Goal: Task Accomplishment & Management: Manage account settings

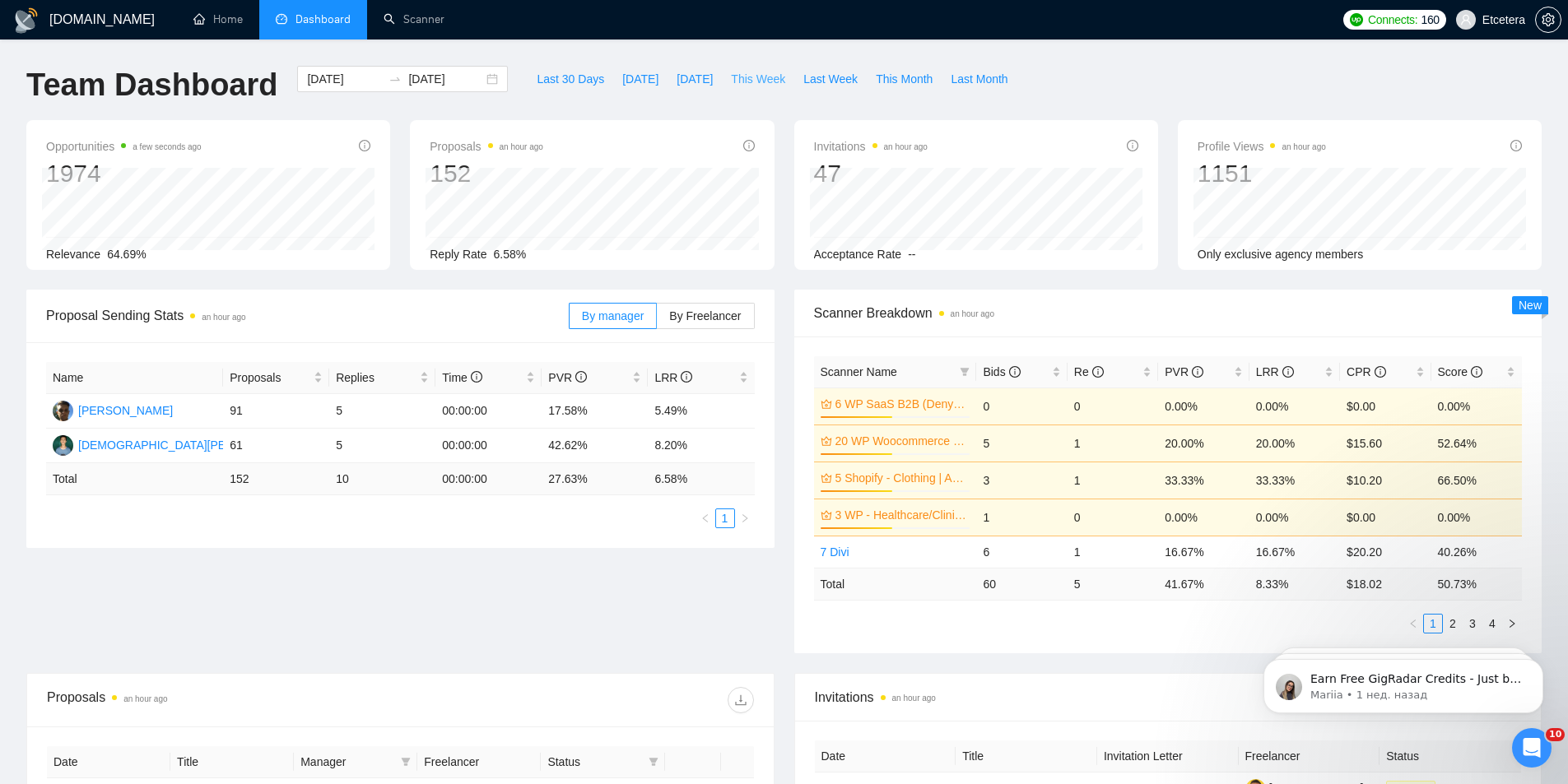
click at [749, 73] on span "This Week" at bounding box center [758, 78] width 54 height 18
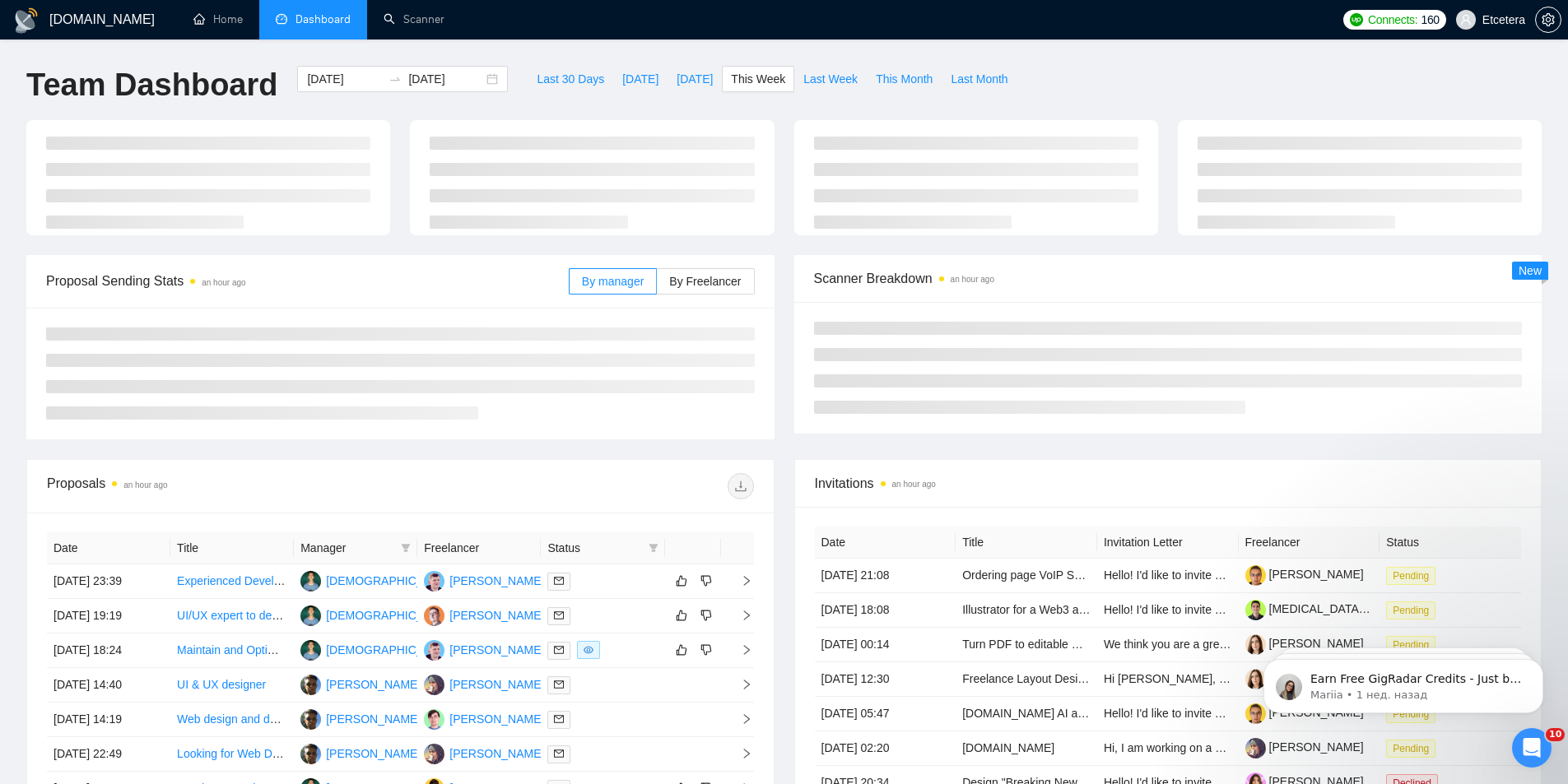
type input "[DATE]"
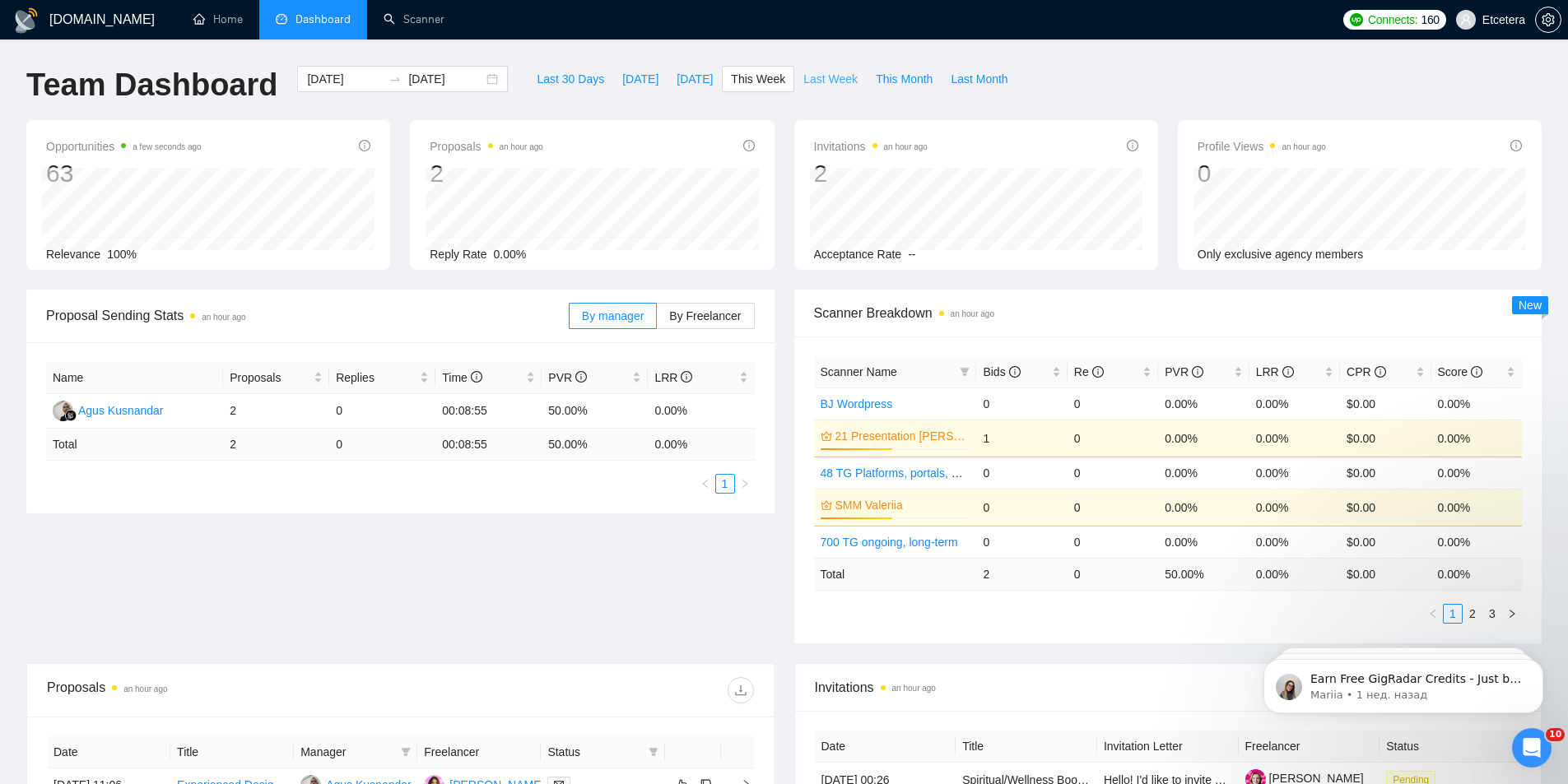
click at [824, 78] on span "Last Week" at bounding box center [830, 78] width 54 height 18
type input "[DATE]"
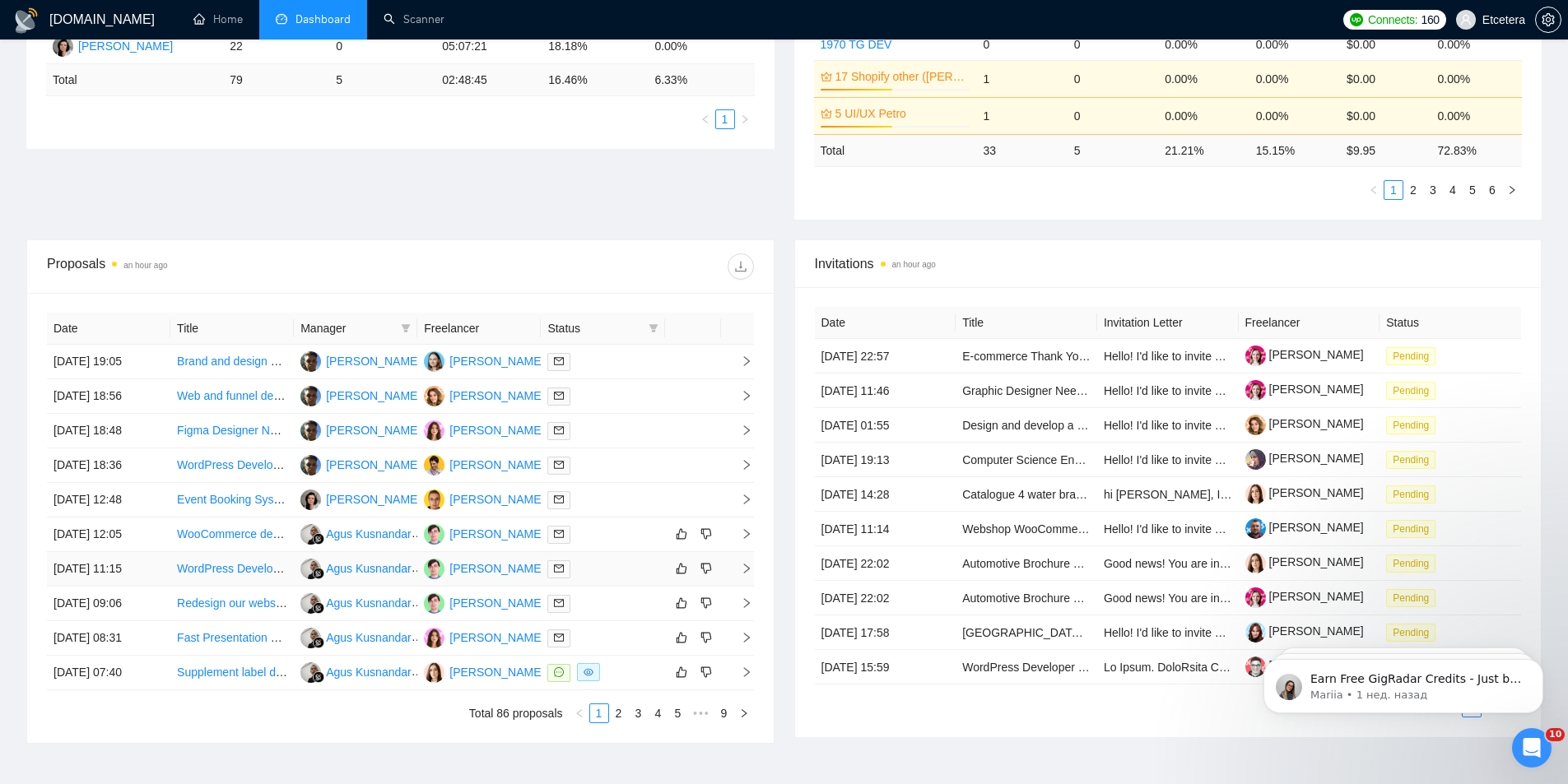
scroll to position [540, 0]
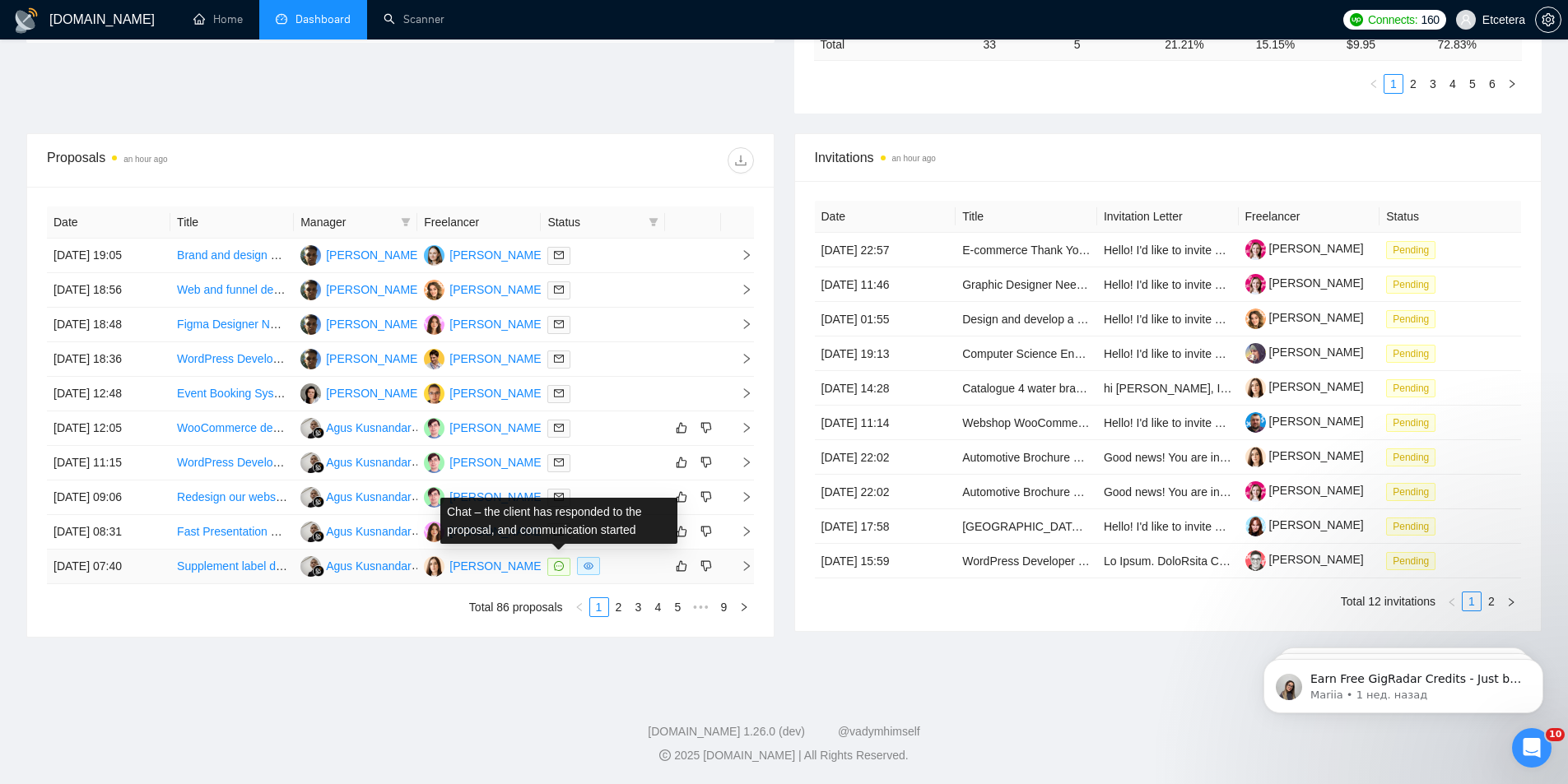
click at [564, 564] on icon "message" at bounding box center [558, 565] width 9 height 9
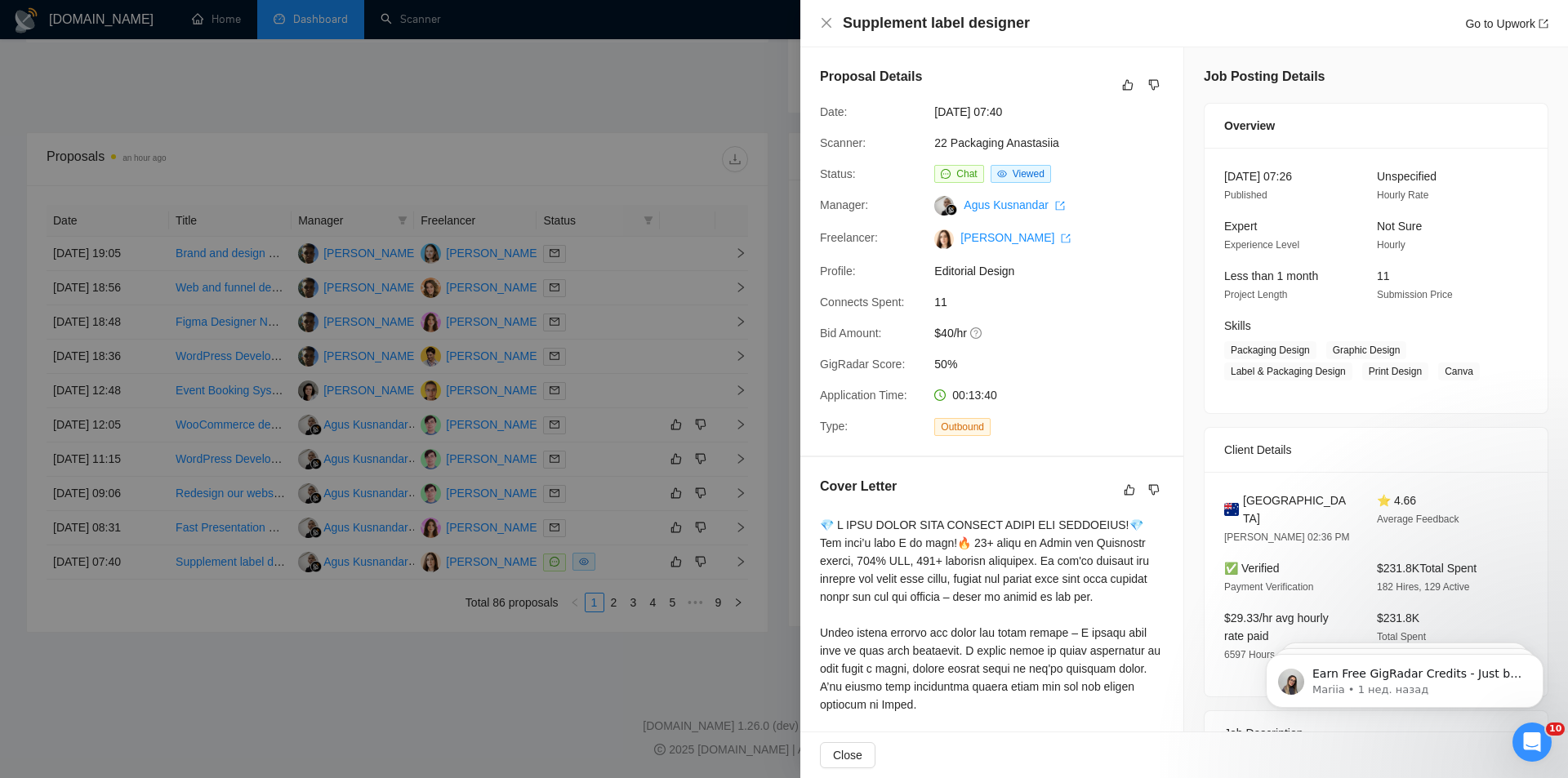
click at [543, 130] on div at bounding box center [784, 389] width 1568 height 778
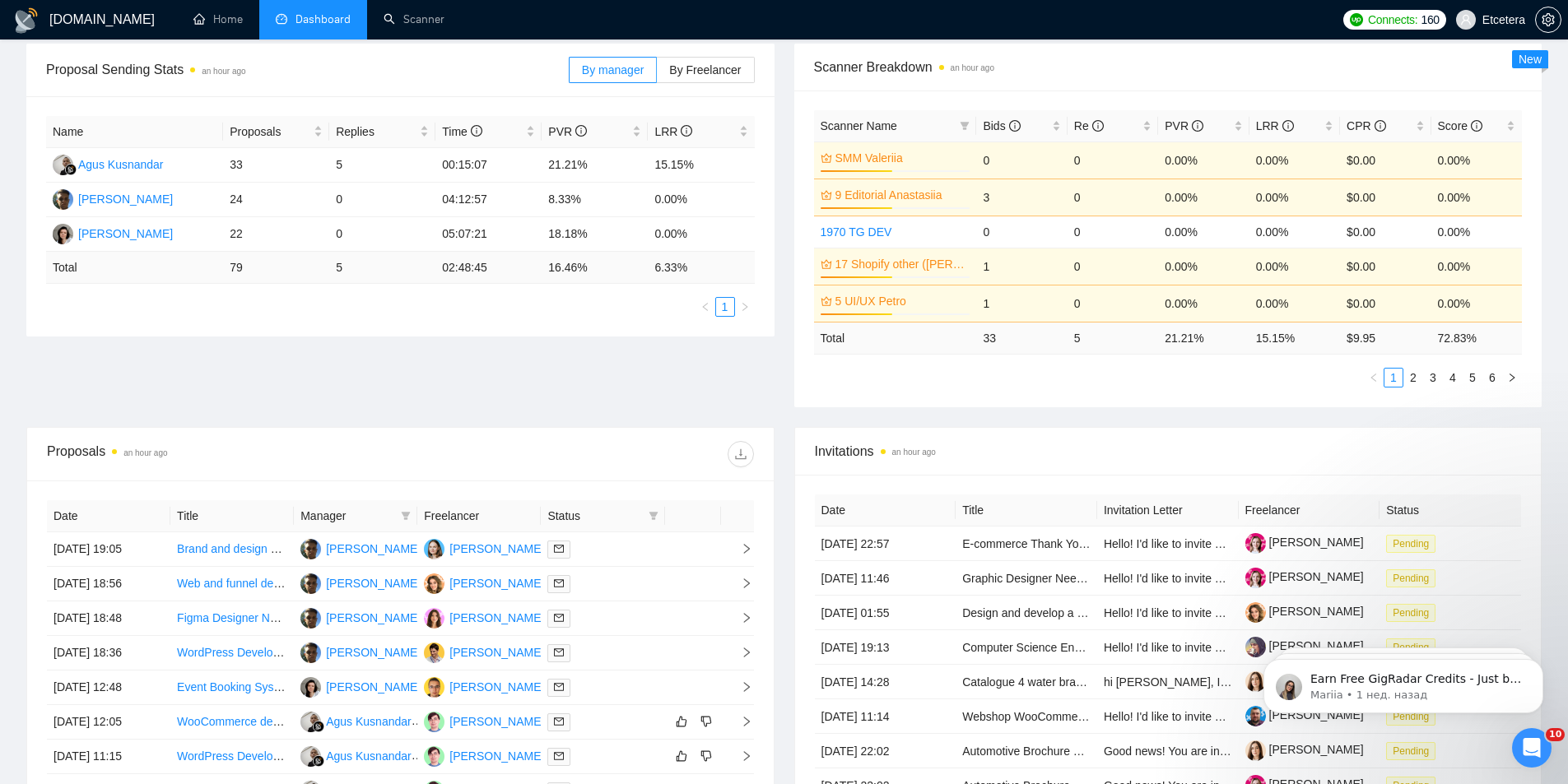
scroll to position [457, 0]
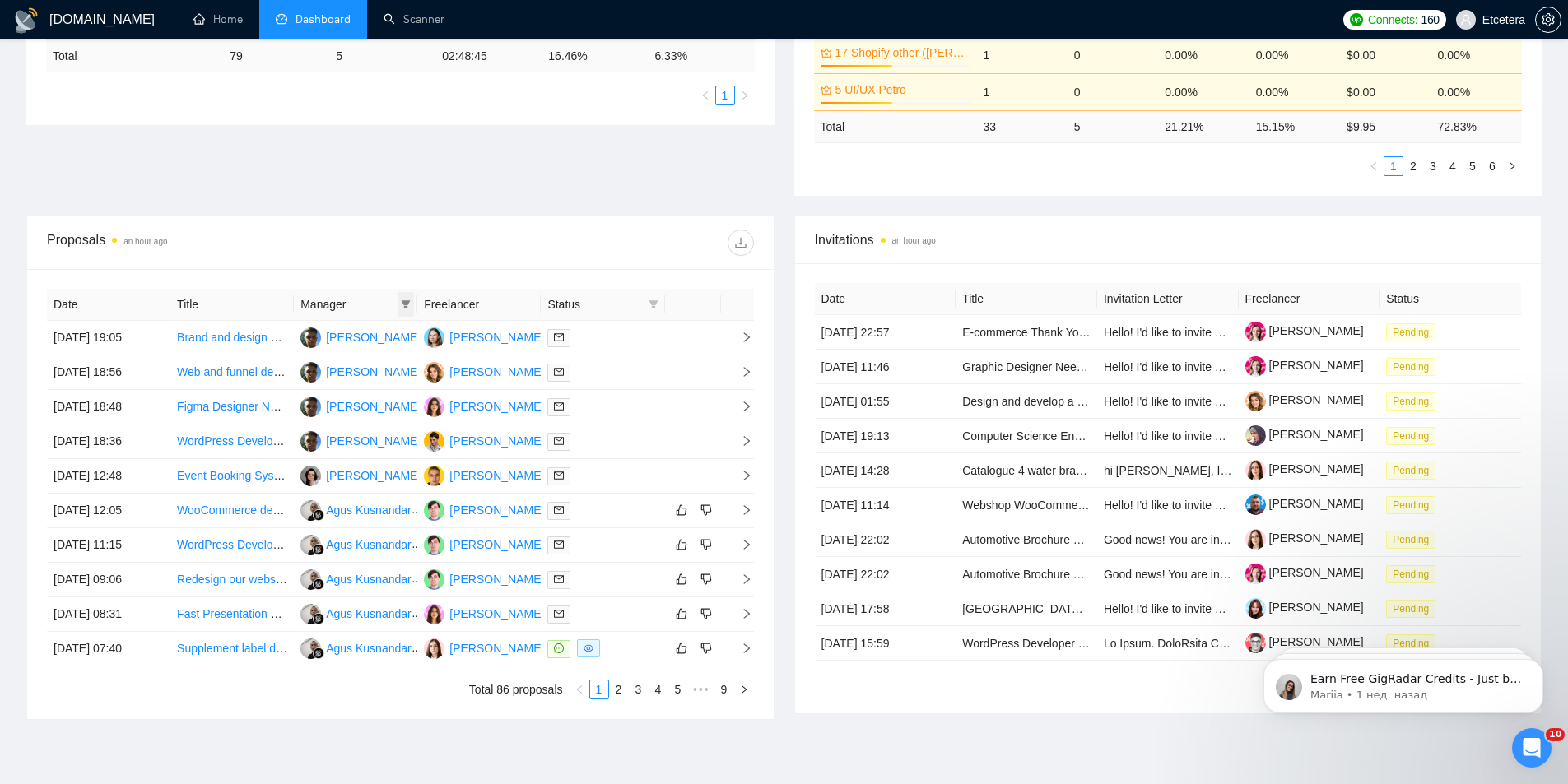
click at [401, 308] on icon "filter" at bounding box center [406, 304] width 9 height 9
click at [357, 336] on span "[PERSON_NAME]" at bounding box center [350, 335] width 95 height 13
checkbox input "true"
click at [412, 257] on div "Proposals an hour ago" at bounding box center [400, 242] width 707 height 52
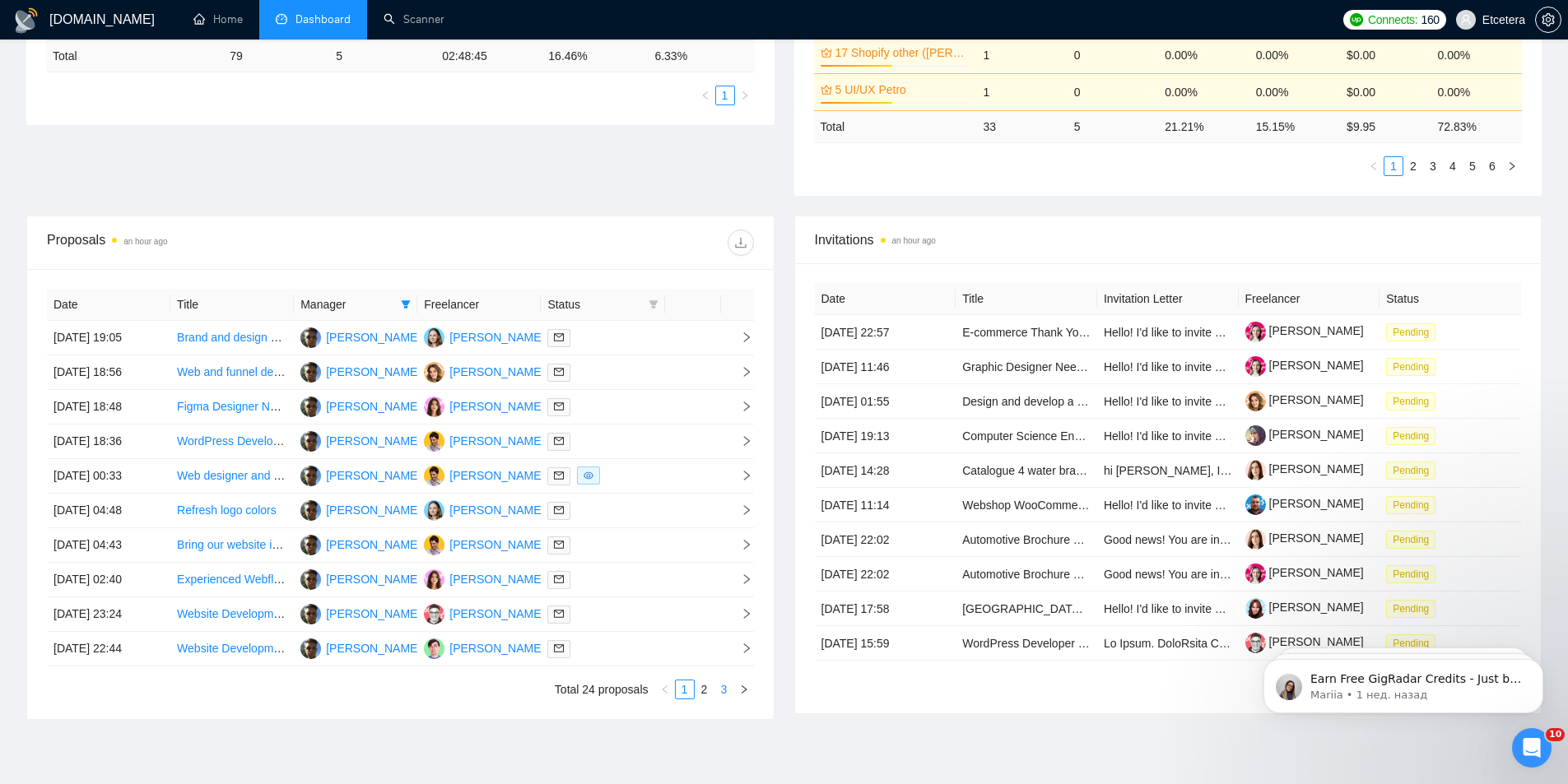
click at [725, 688] on link "3" at bounding box center [724, 689] width 18 height 18
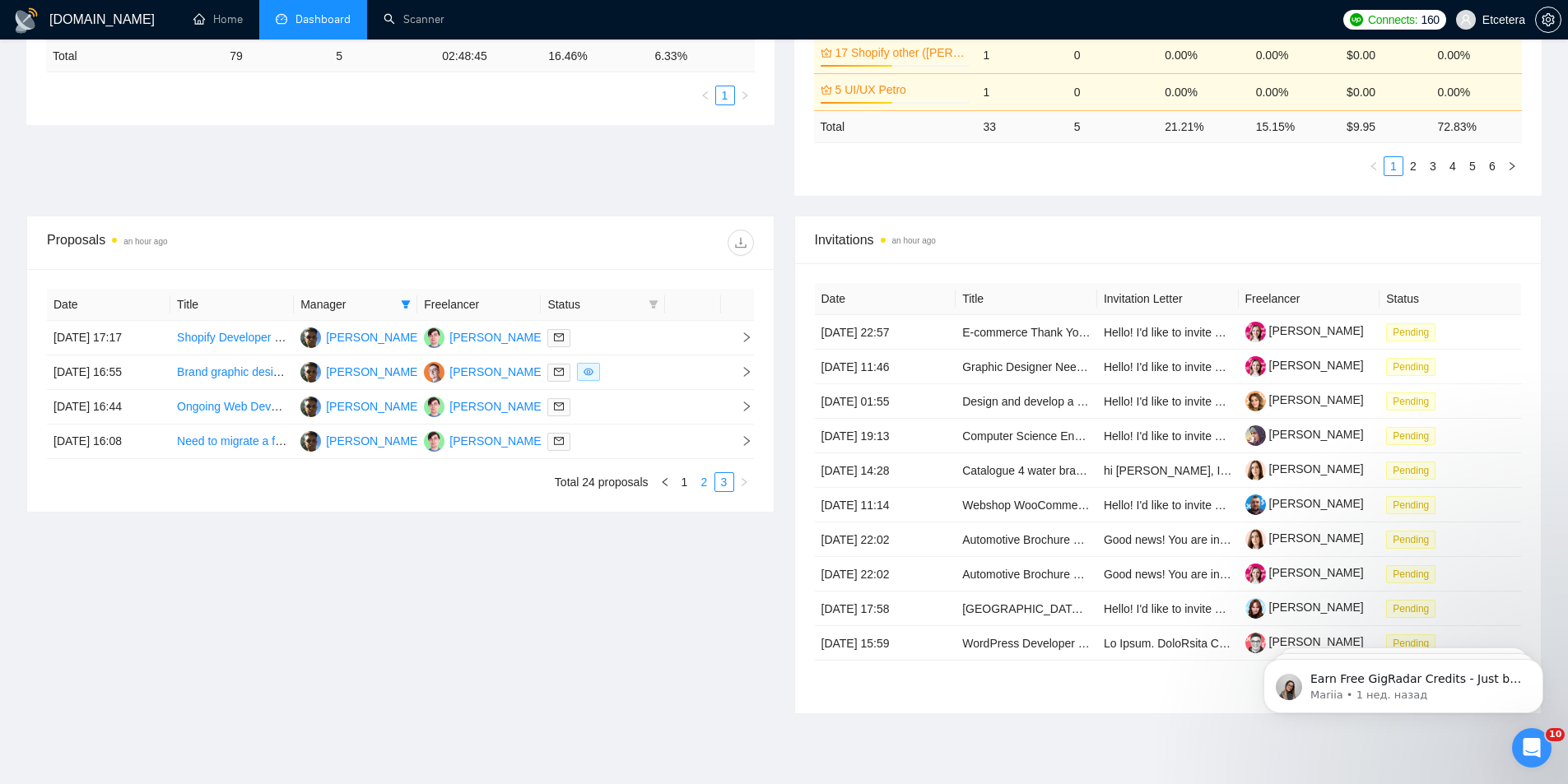
click at [701, 477] on link "2" at bounding box center [704, 482] width 18 height 18
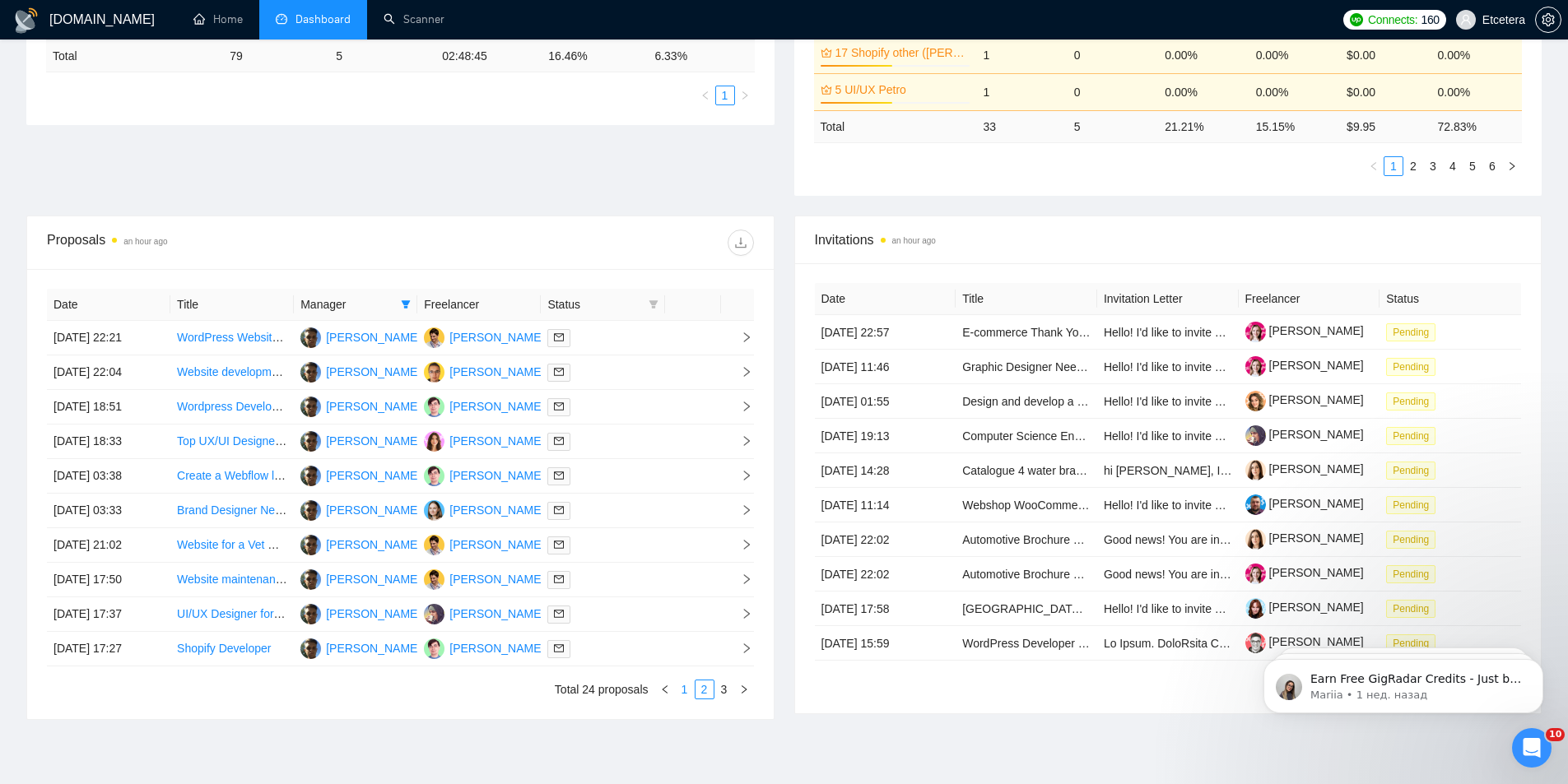
click at [685, 689] on link "1" at bounding box center [685, 689] width 18 height 18
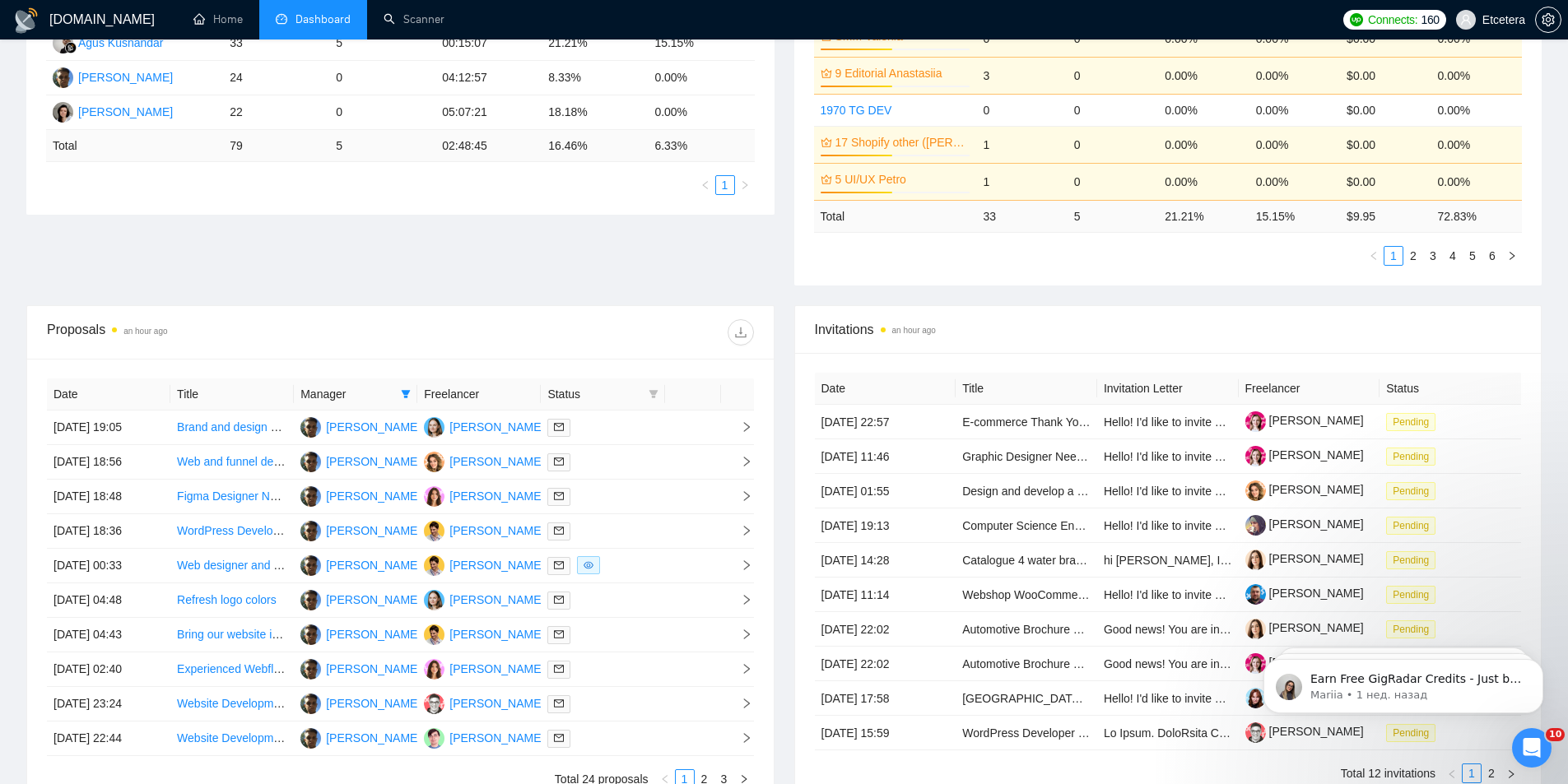
scroll to position [540, 0]
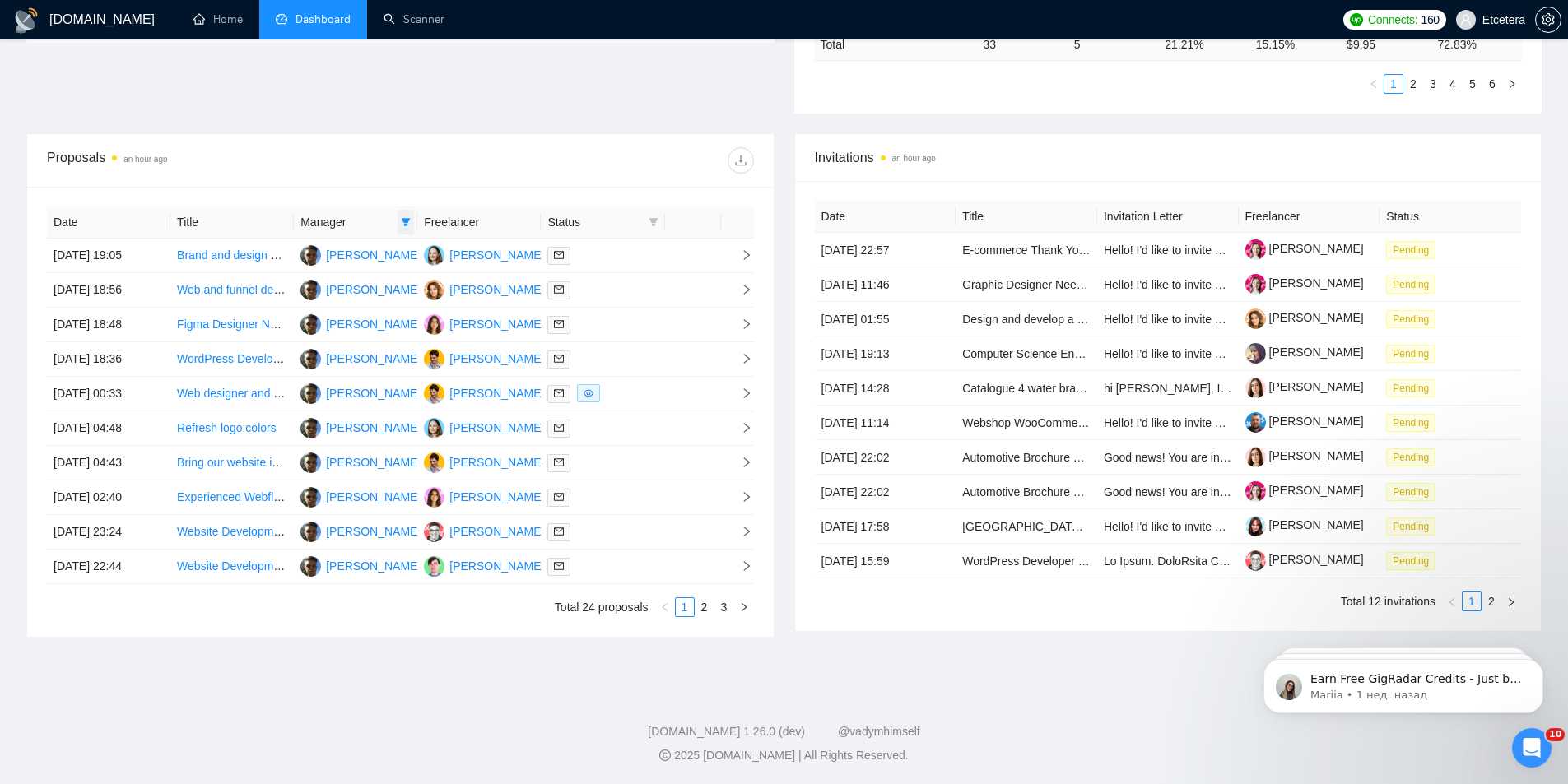
click at [406, 225] on icon "filter" at bounding box center [406, 222] width 9 height 9
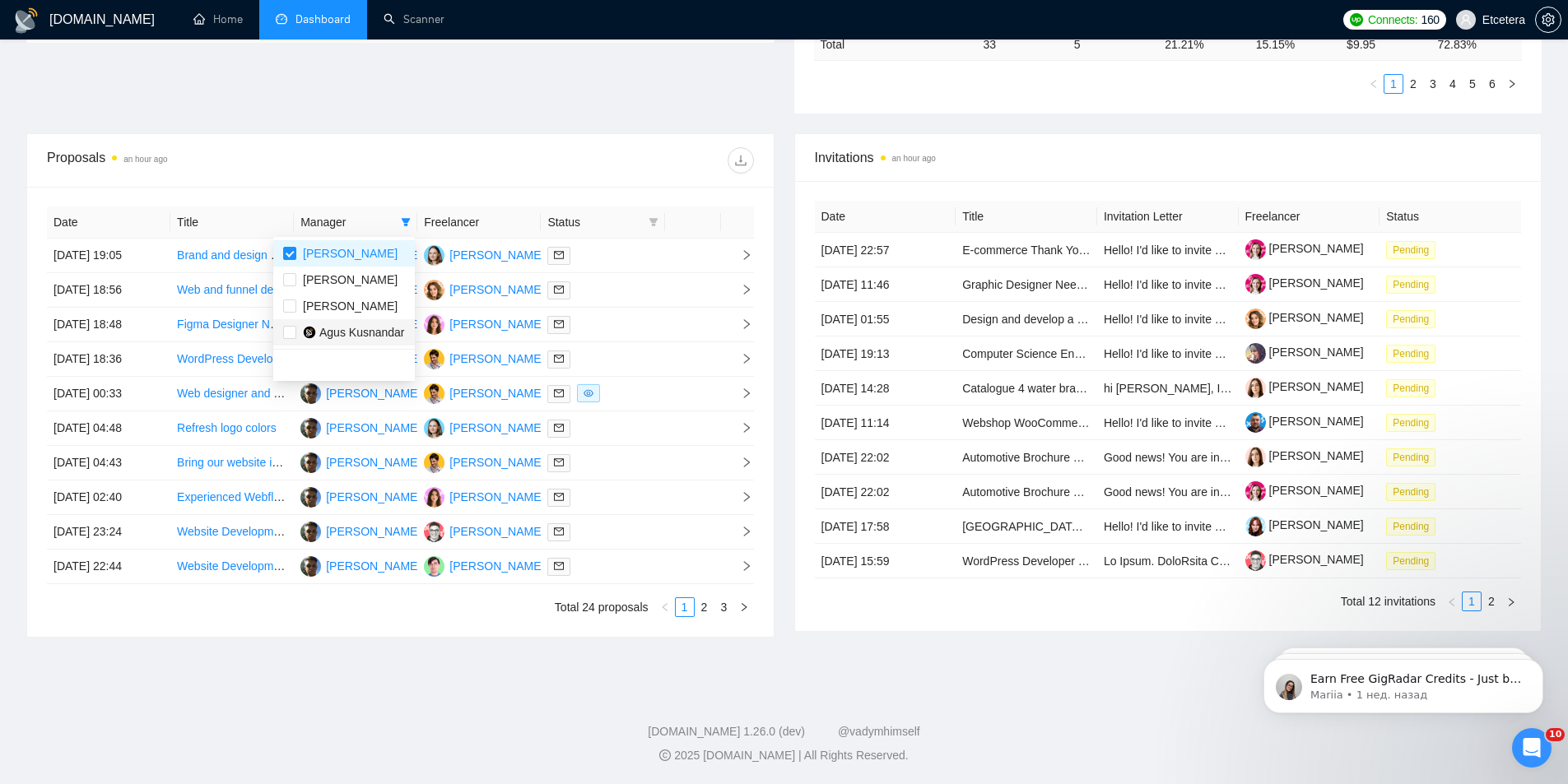
click at [355, 326] on span "Agus Kusnandar" at bounding box center [362, 332] width 85 height 13
checkbox input "true"
click at [350, 249] on span "[PERSON_NAME]" at bounding box center [350, 253] width 95 height 13
checkbox input "false"
click at [418, 170] on div "Proposals an hour ago" at bounding box center [400, 160] width 707 height 52
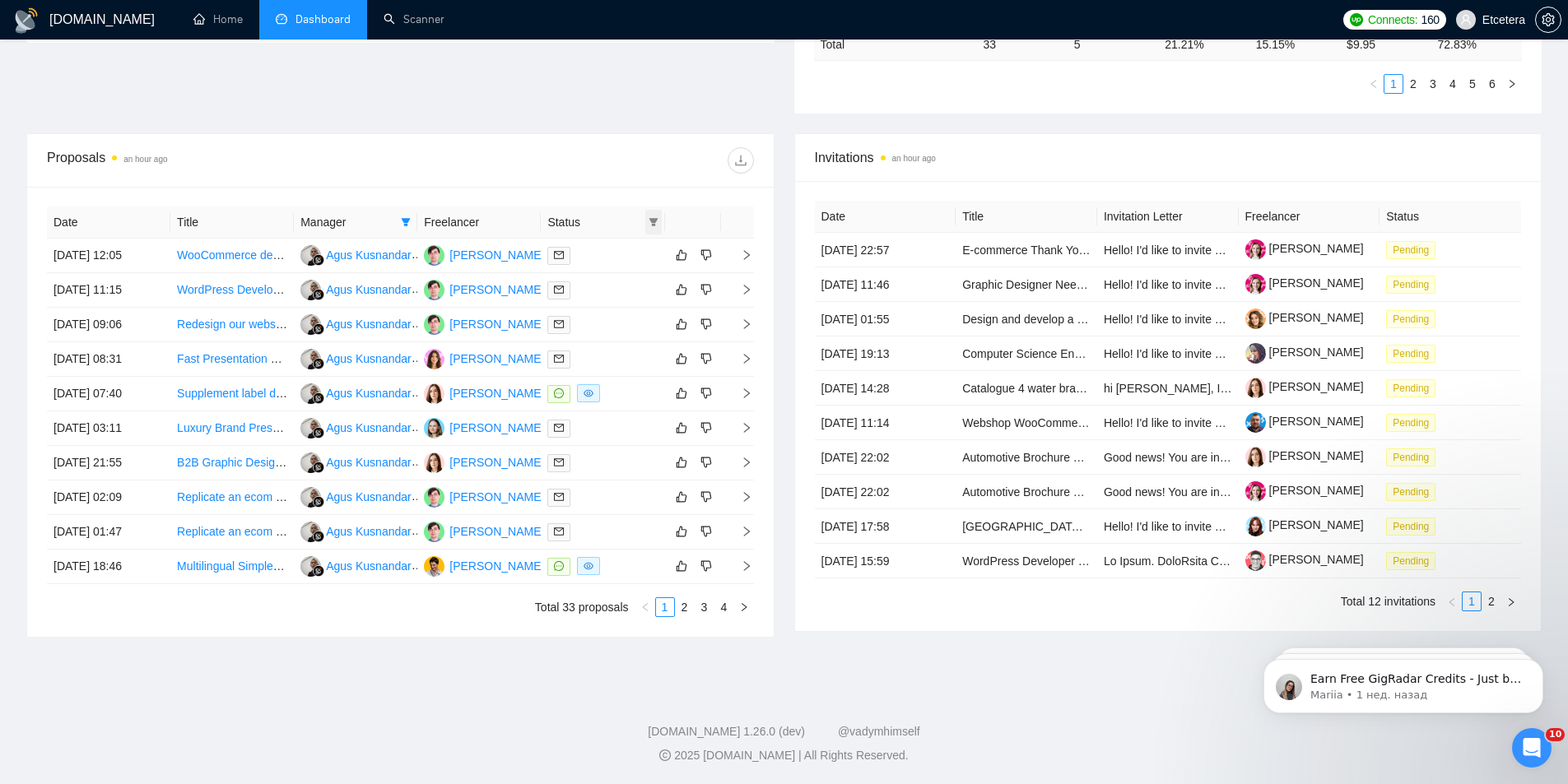
click at [651, 224] on icon "filter" at bounding box center [653, 221] width 9 height 9
click at [604, 254] on span "Chat" at bounding box center [601, 253] width 31 height 13
checkbox input "true"
click at [594, 182] on div "Proposals an hour ago Date Title Manager Freelancer Status [DATE] 12:05 WooComm…" at bounding box center [400, 386] width 748 height 504
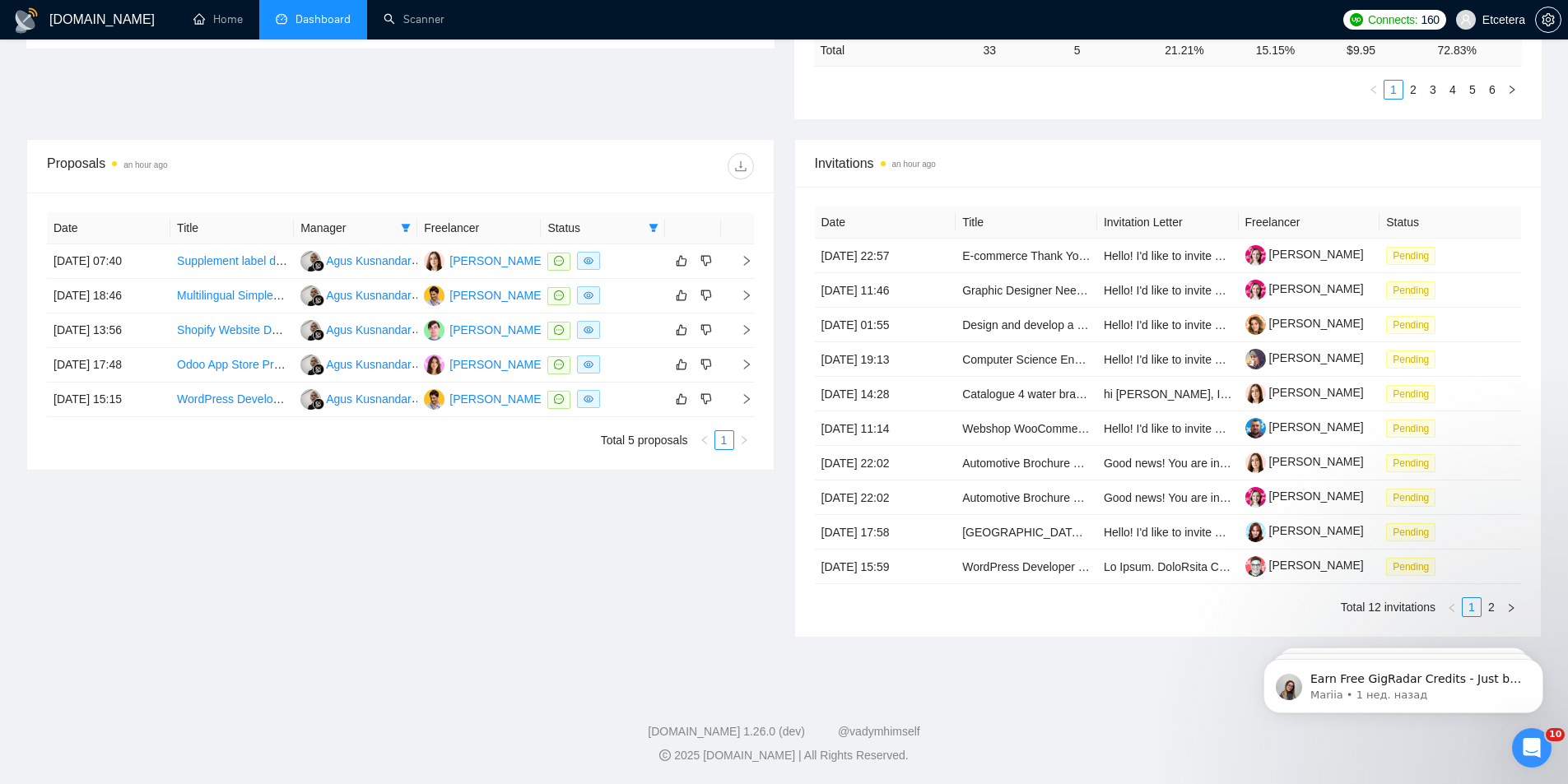
scroll to position [534, 0]
click at [617, 145] on div "Proposals an hour ago" at bounding box center [400, 166] width 707 height 52
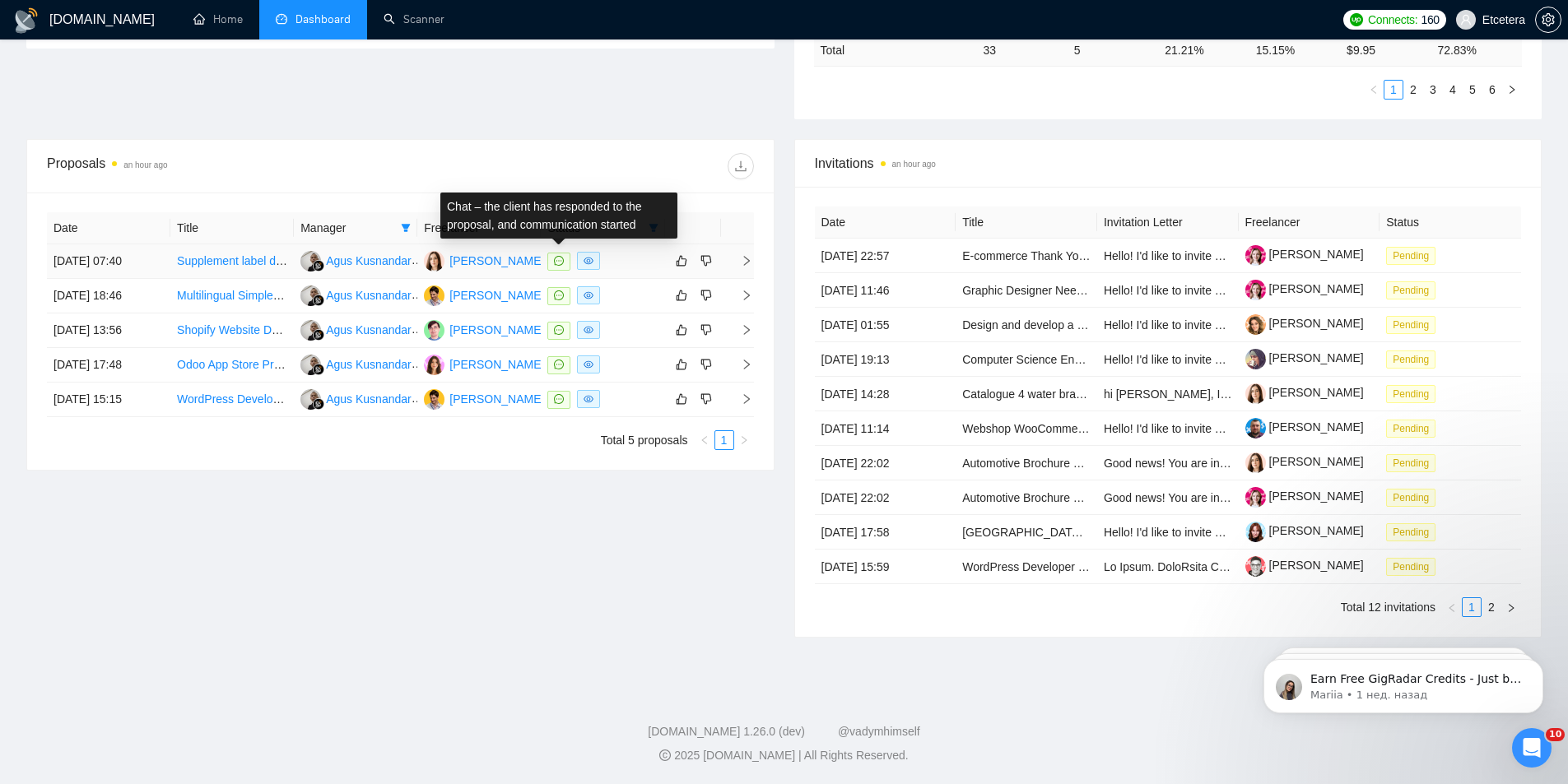
click at [560, 265] on icon "message" at bounding box center [558, 260] width 9 height 9
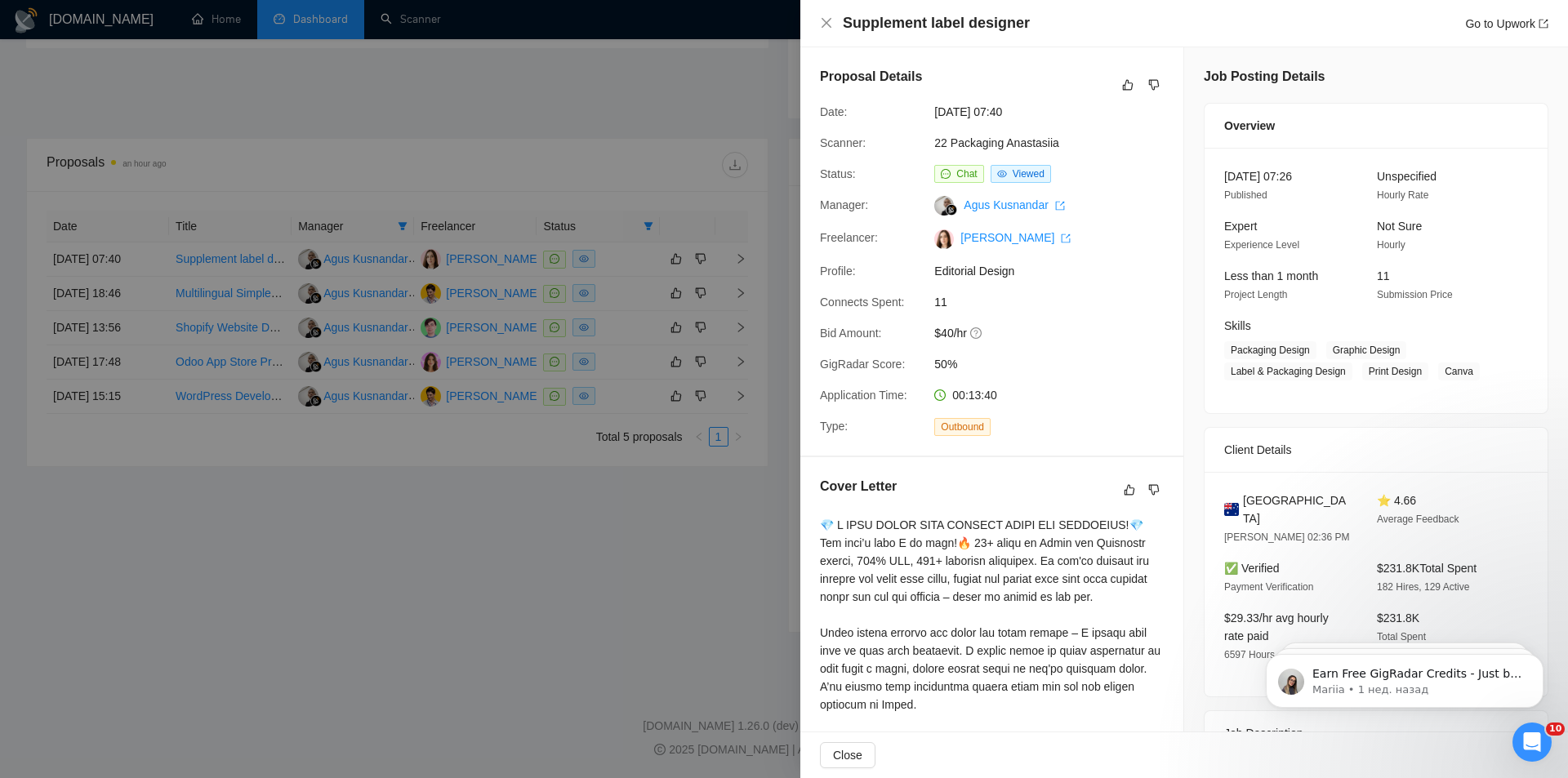
click at [562, 306] on div at bounding box center [784, 389] width 1568 height 778
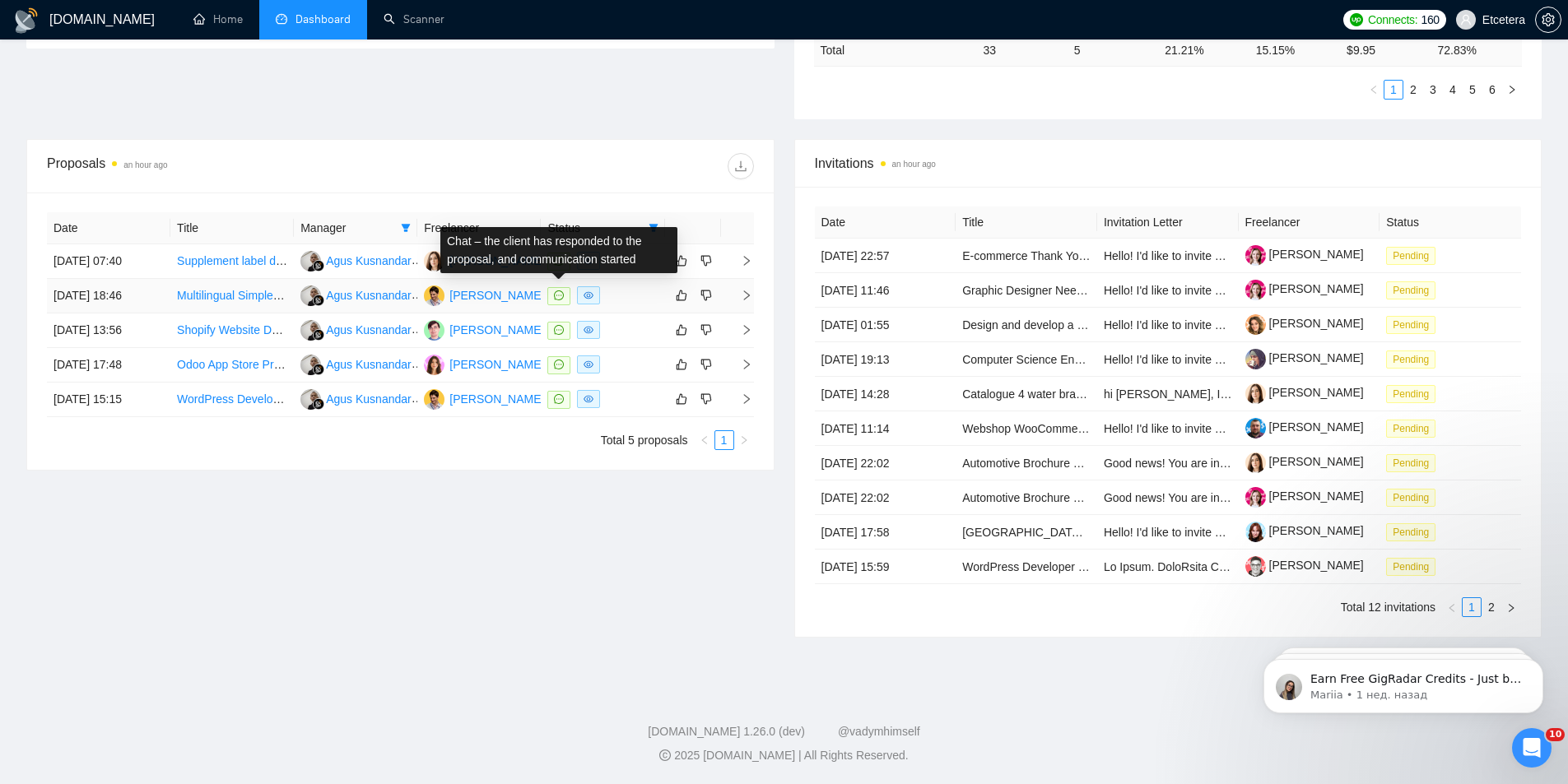
click at [557, 293] on icon "message" at bounding box center [558, 294] width 9 height 9
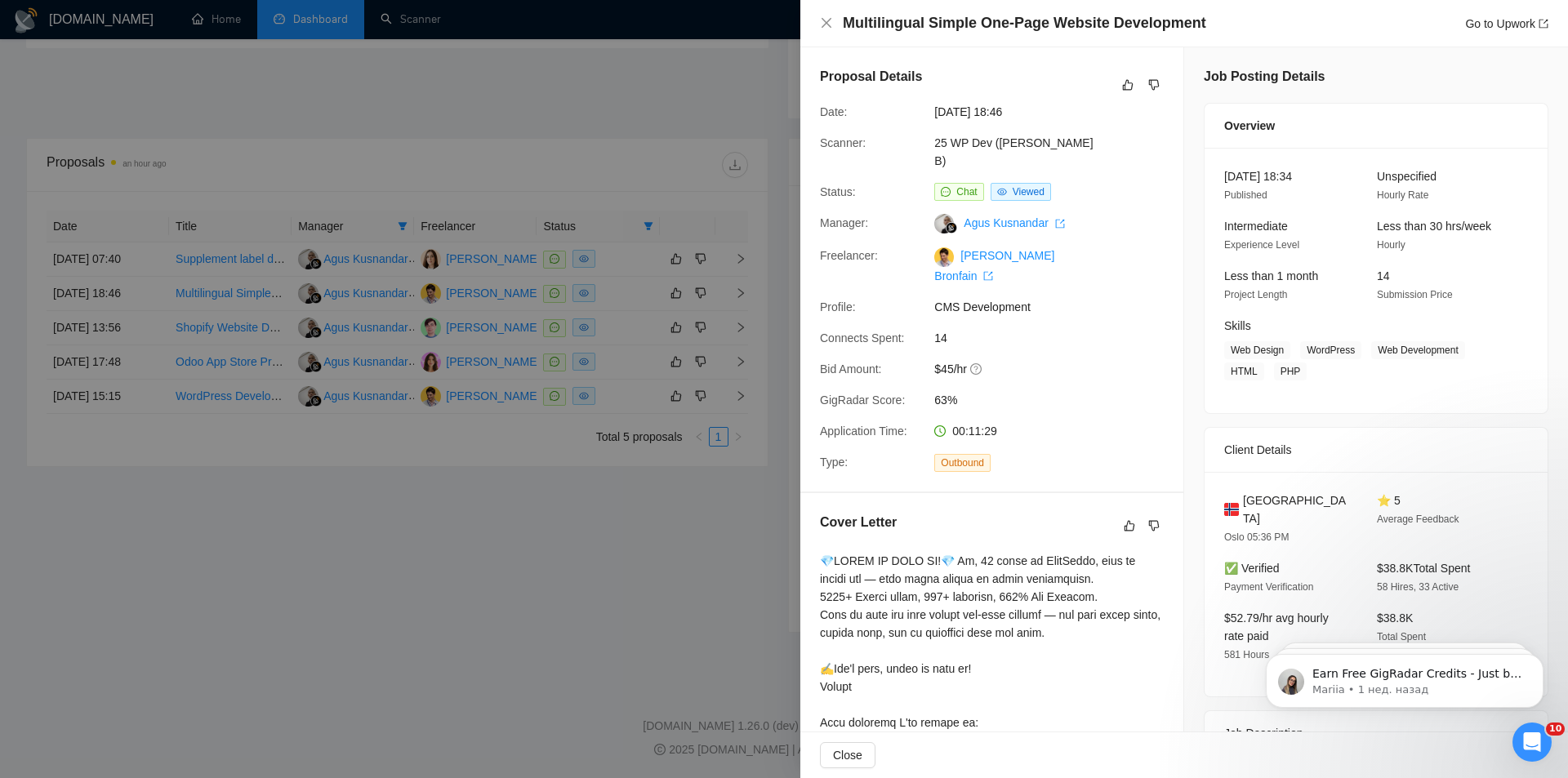
click at [519, 306] on div at bounding box center [784, 389] width 1568 height 778
